Goal: Task Accomplishment & Management: Use online tool/utility

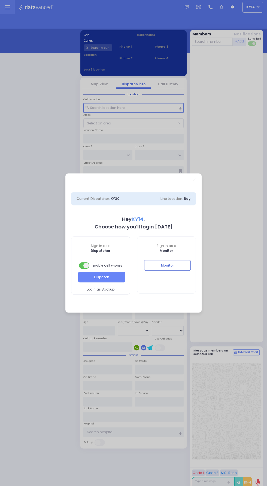
select select "2"
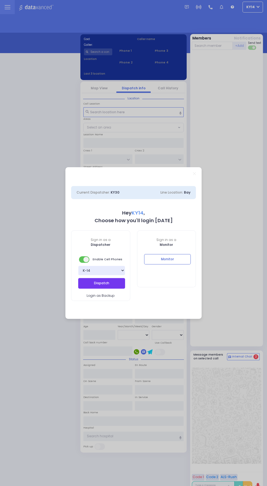
click at [84, 287] on button "Dispatch" at bounding box center [101, 283] width 47 height 10
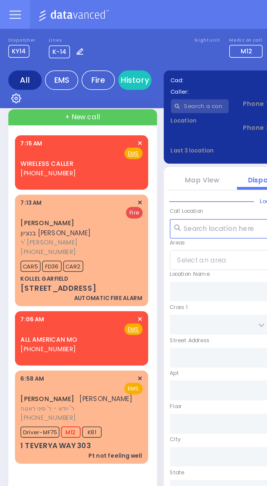
click at [68, 154] on span "✕" at bounding box center [69, 156] width 2 height 5
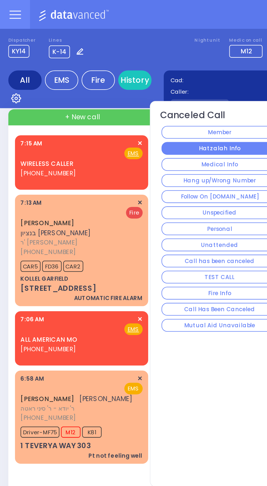
click at [93, 74] on button "Hatzalah Info" at bounding box center [107, 73] width 57 height 6
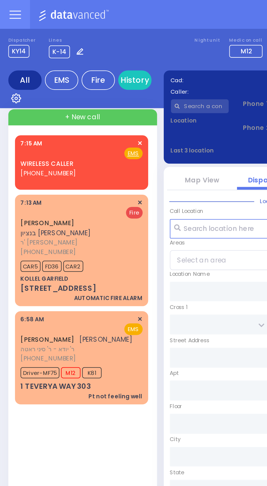
click at [68, 69] on span "✕" at bounding box center [69, 70] width 2 height 5
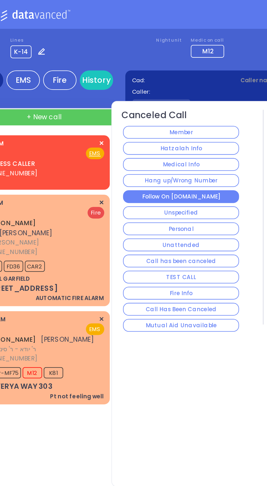
click at [92, 96] on button "Follow On [DOMAIN_NAME]" at bounding box center [107, 96] width 57 height 6
